Goal: Information Seeking & Learning: Learn about a topic

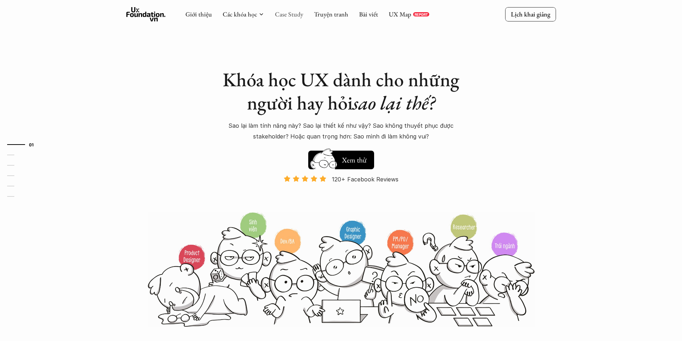
click at [298, 15] on link "Case Study" at bounding box center [289, 14] width 28 height 8
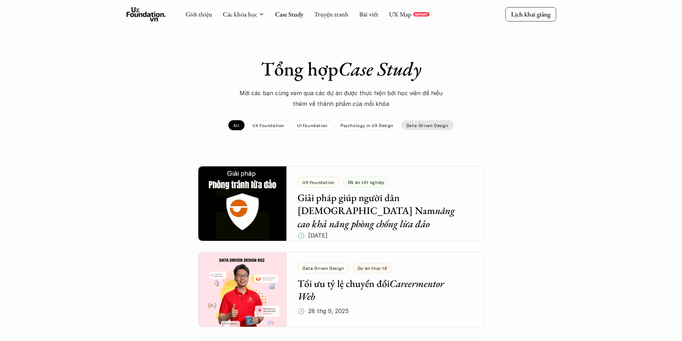
click at [424, 127] on p "Data-Driven Design" at bounding box center [428, 125] width 42 height 5
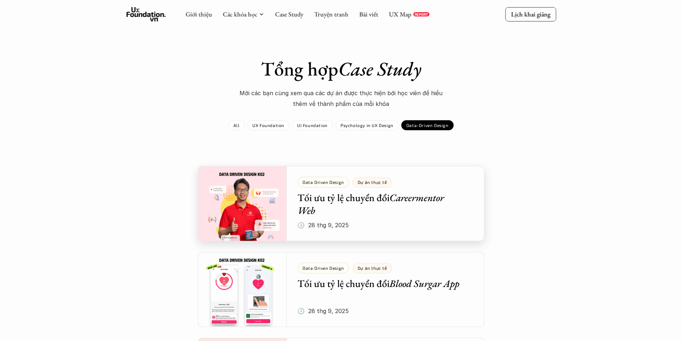
click at [355, 210] on div at bounding box center [341, 203] width 287 height 75
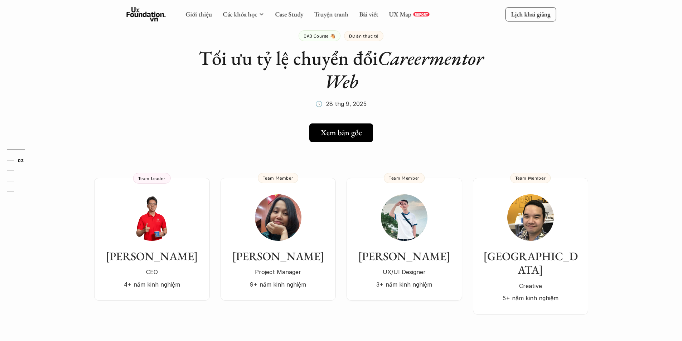
scroll to position [36, 0]
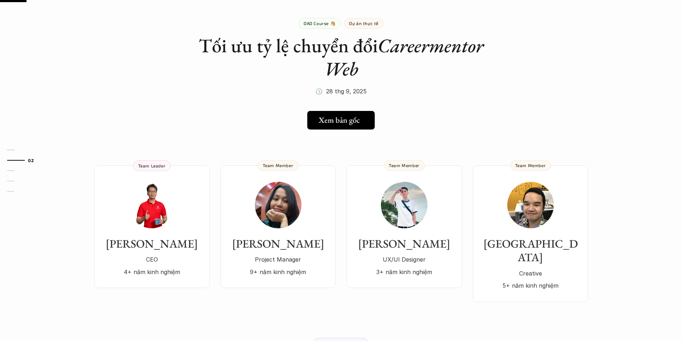
click at [319, 120] on h5 "Xem bản gốc" at bounding box center [339, 120] width 41 height 9
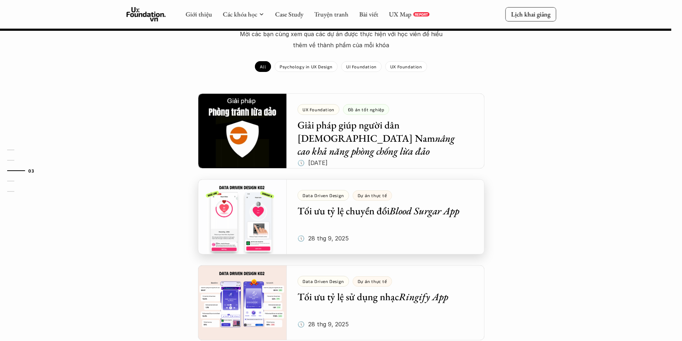
scroll to position [895, 0]
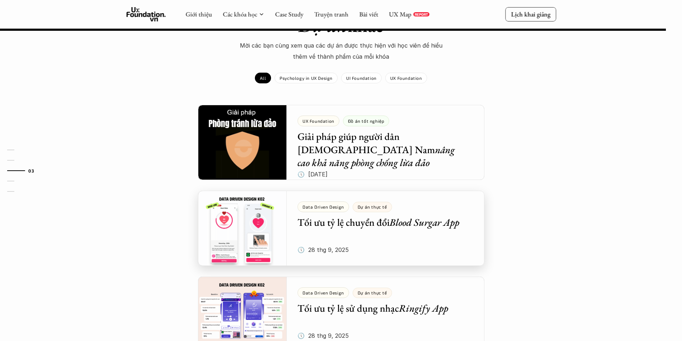
click at [442, 221] on div at bounding box center [341, 228] width 287 height 75
